Goal: Task Accomplishment & Management: Manage account settings

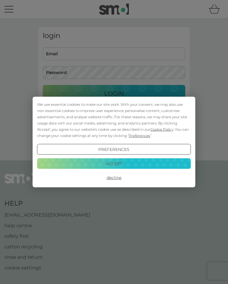
click at [134, 163] on button "Accept" at bounding box center [114, 163] width 154 height 11
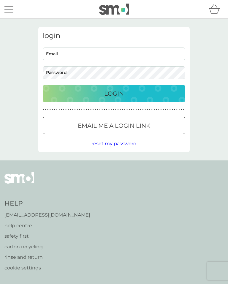
click at [77, 53] on input "Email" at bounding box center [114, 54] width 143 height 13
type input "elspethbruford@gmail.com"
click at [114, 93] on button "Login" at bounding box center [114, 93] width 143 height 17
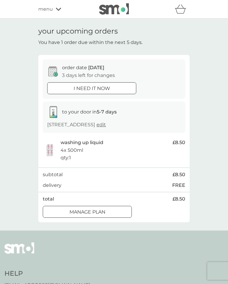
click at [89, 209] on div at bounding box center [87, 212] width 21 height 6
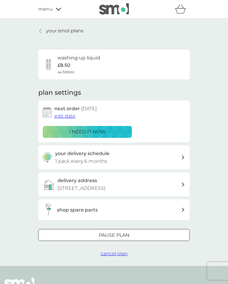
click at [182, 155] on icon at bounding box center [183, 157] width 3 height 4
select select "6"
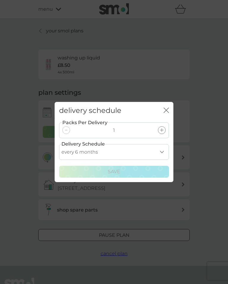
click at [163, 151] on select "every 1 month every 2 months every 3 months every 4 months every 5 months every…" at bounding box center [114, 152] width 110 height 16
click at [164, 110] on icon "close" at bounding box center [166, 110] width 5 height 5
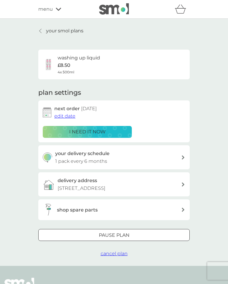
click at [129, 234] on p "Pause plan" at bounding box center [114, 235] width 31 height 8
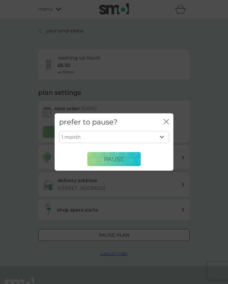
click at [165, 136] on select "1 month 2 months 3 months 4 months 5 months 6 months" at bounding box center [114, 137] width 110 height 12
select select "3"
click at [122, 158] on span "Pause" at bounding box center [114, 158] width 20 height 7
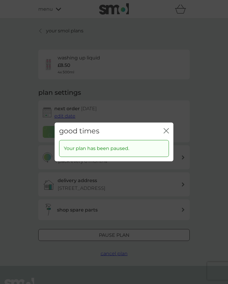
click at [166, 131] on icon "close" at bounding box center [167, 130] width 2 height 5
